Goal: Task Accomplishment & Management: Manage account settings

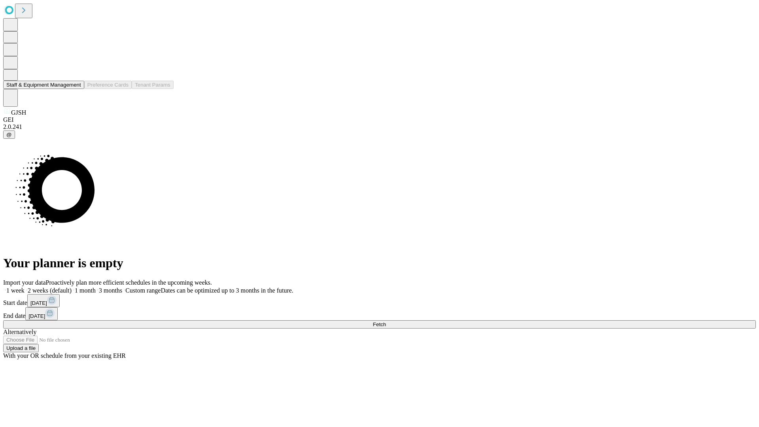
click at [76, 89] on button "Staff & Equipment Management" at bounding box center [43, 85] width 81 height 8
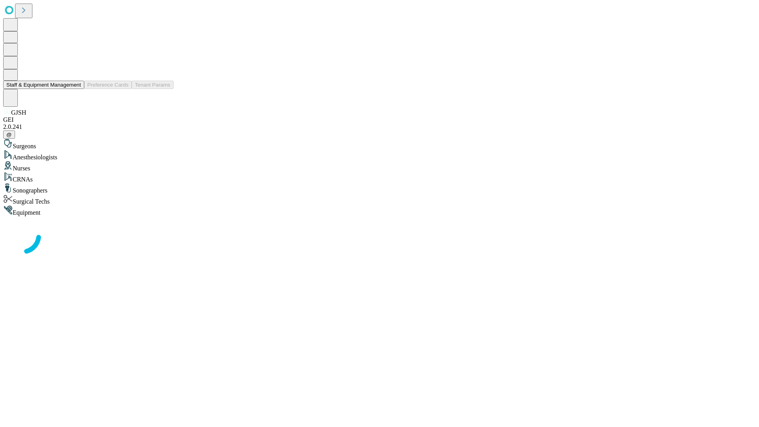
click at [76, 89] on button "Staff & Equipment Management" at bounding box center [43, 85] width 81 height 8
